Goal: Task Accomplishment & Management: Manage account settings

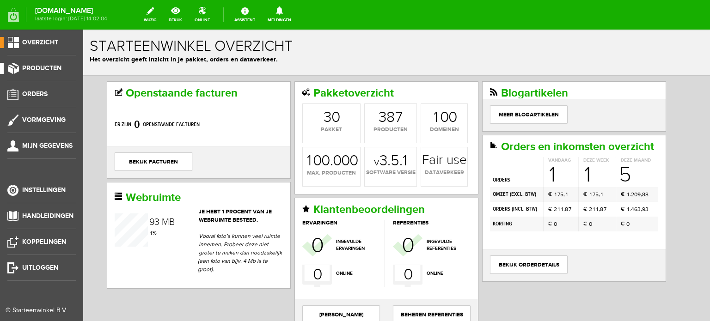
click at [55, 67] on span "Producten" at bounding box center [41, 68] width 39 height 8
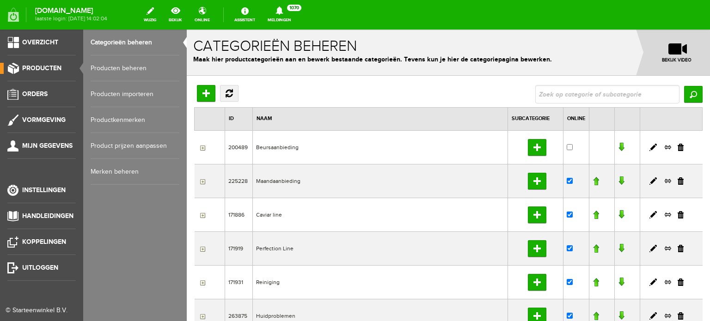
click at [137, 69] on link "Producten beheren" at bounding box center [135, 69] width 89 height 26
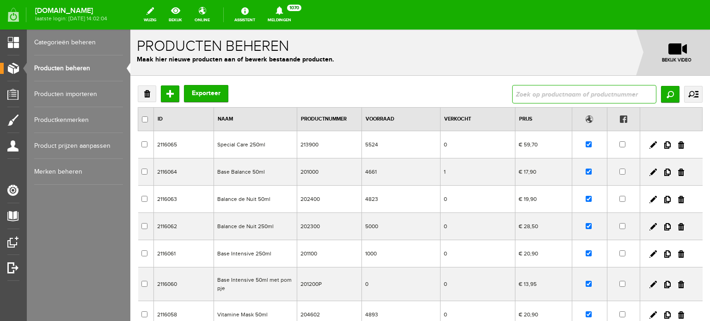
click at [512, 91] on input "text" at bounding box center [584, 94] width 144 height 19
type input "aha"
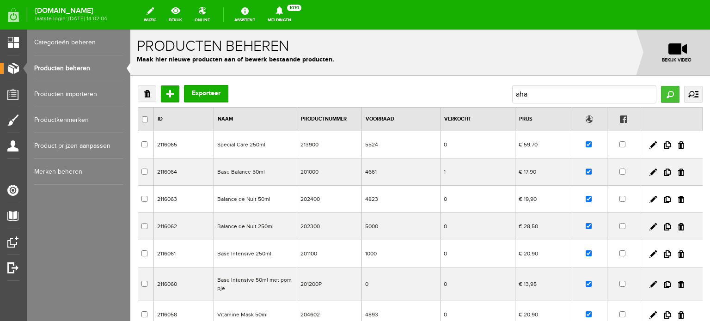
click at [663, 96] on input "Zoeken" at bounding box center [670, 94] width 19 height 17
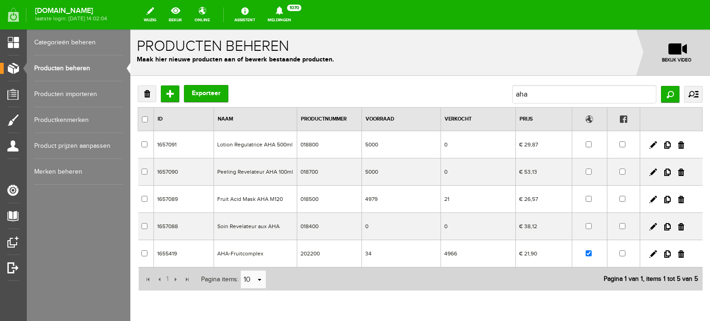
click at [253, 254] on td "AHA-Fruitcomplex" at bounding box center [255, 254] width 83 height 27
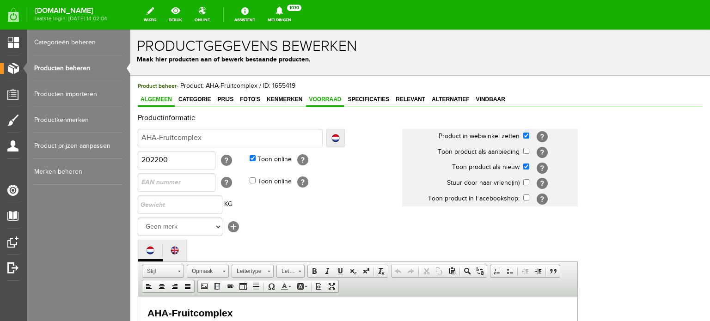
click at [333, 97] on span "Voorraad" at bounding box center [325, 99] width 38 height 6
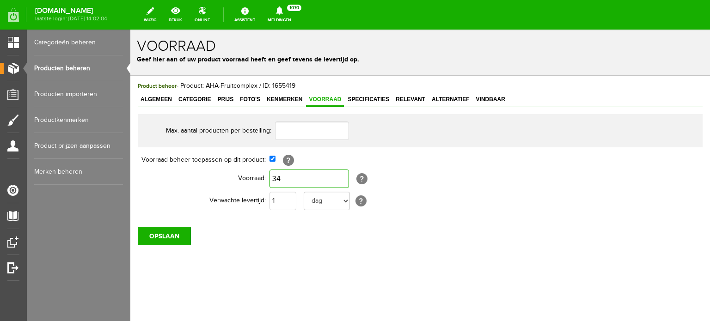
click at [289, 174] on input "34" at bounding box center [310, 179] width 80 height 19
type input "5.000"
click at [179, 233] on input "OPSLAAN" at bounding box center [164, 236] width 53 height 19
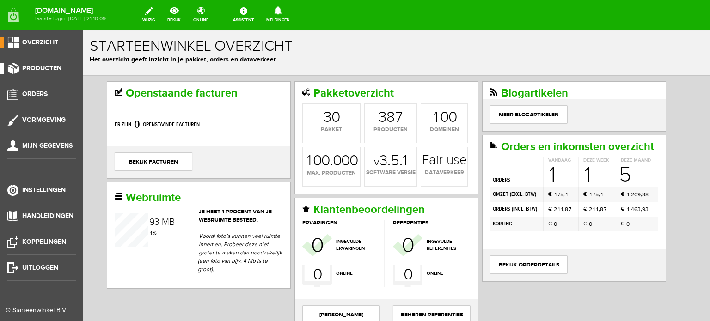
click at [54, 68] on span "Producten" at bounding box center [41, 68] width 39 height 8
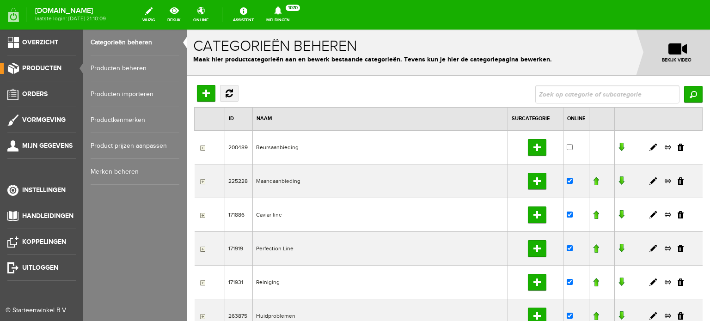
click at [142, 69] on link "Producten beheren" at bounding box center [135, 69] width 89 height 26
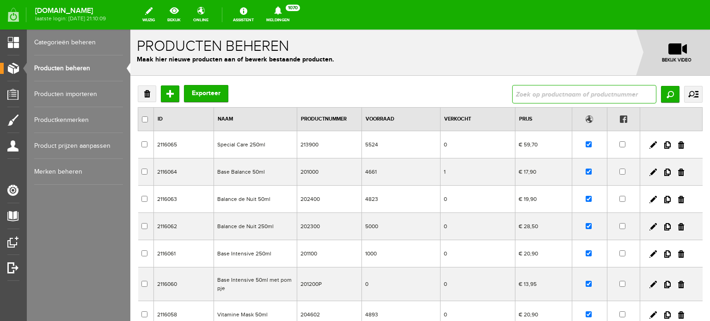
click at [516, 90] on input "text" at bounding box center [584, 94] width 144 height 19
type input "aha"
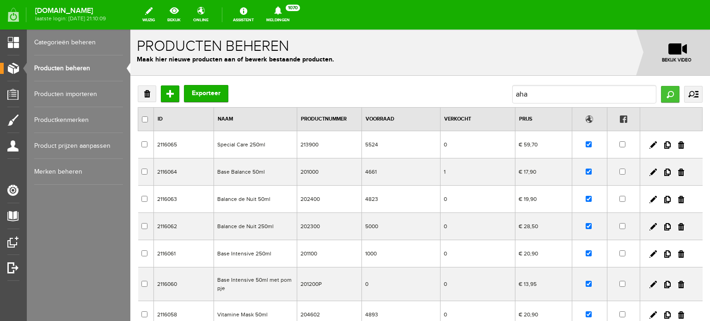
click at [661, 92] on input "Zoeken" at bounding box center [670, 94] width 19 height 17
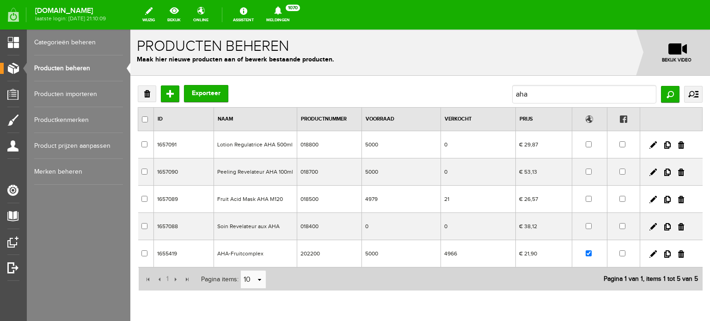
click at [246, 254] on td "AHA-Fruitcomplex" at bounding box center [255, 254] width 83 height 27
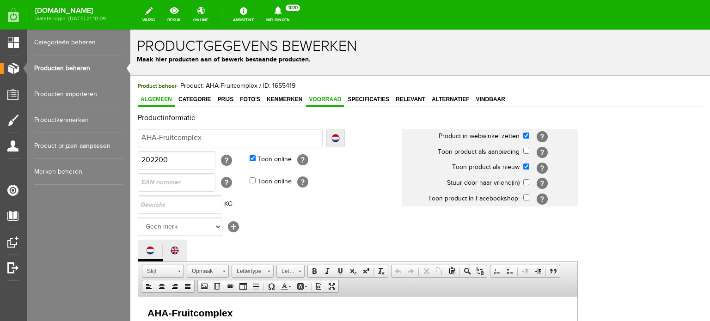
click at [331, 103] on link "Voorraad" at bounding box center [325, 99] width 38 height 13
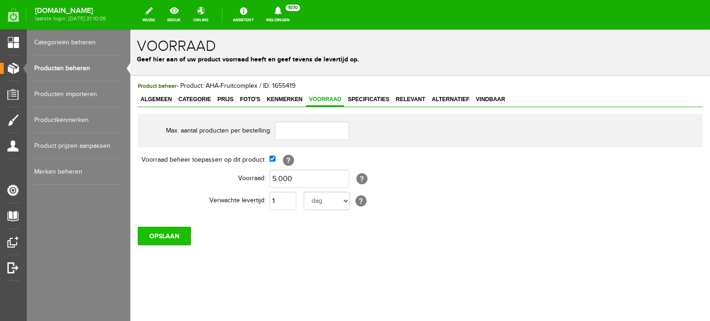
click at [183, 236] on input "OPSLAAN" at bounding box center [164, 236] width 53 height 19
